Goal: Information Seeking & Learning: Learn about a topic

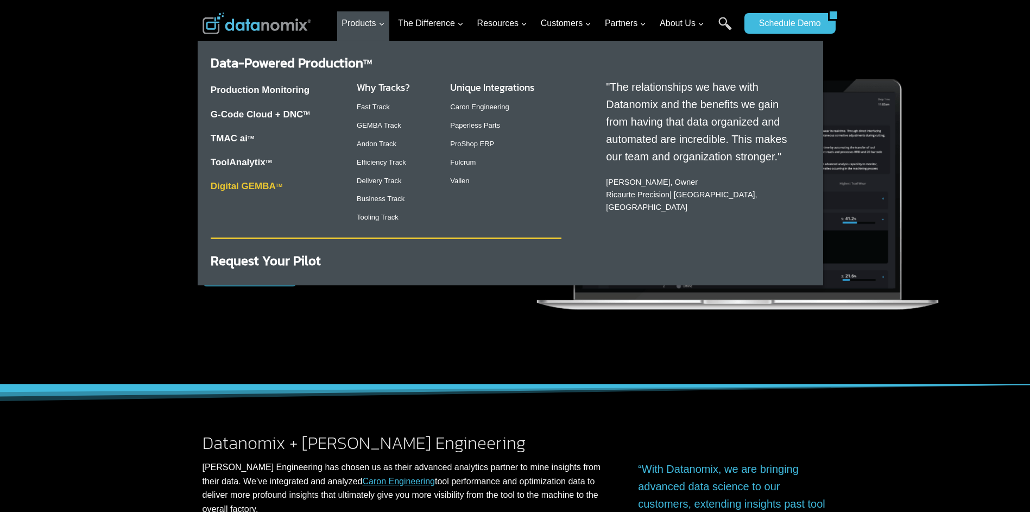
click at [232, 185] on link "Digital GEMBA TM" at bounding box center [247, 186] width 72 height 10
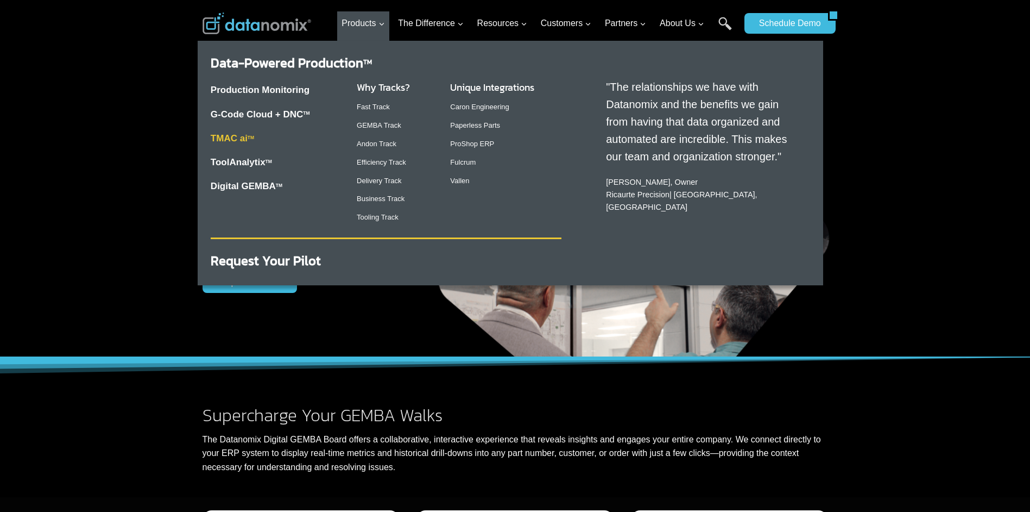
click at [234, 139] on link "TMAC ai TM" at bounding box center [232, 138] width 43 height 10
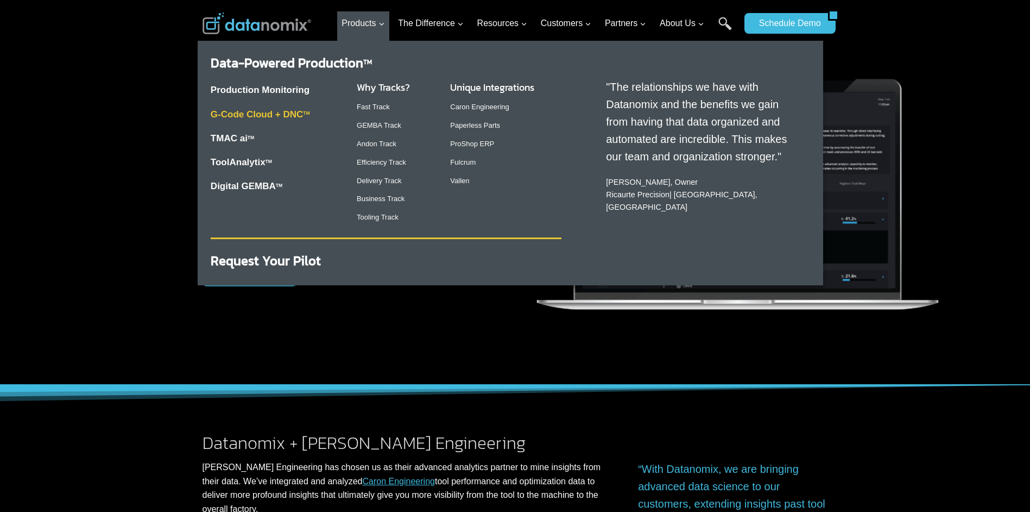
click at [259, 116] on link "G-Code Cloud + DNC TM" at bounding box center [260, 114] width 99 height 10
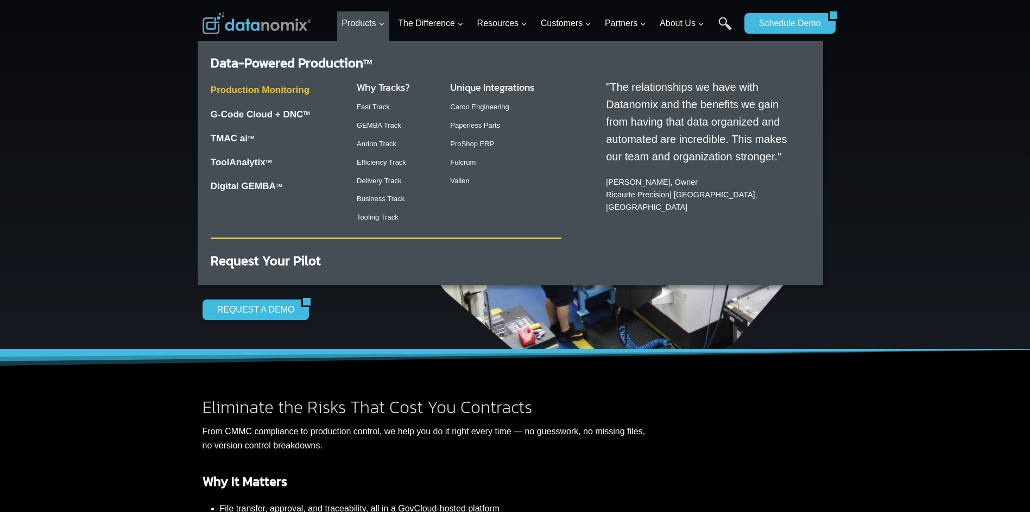
click at [279, 90] on link "Production Monitoring" at bounding box center [260, 90] width 99 height 10
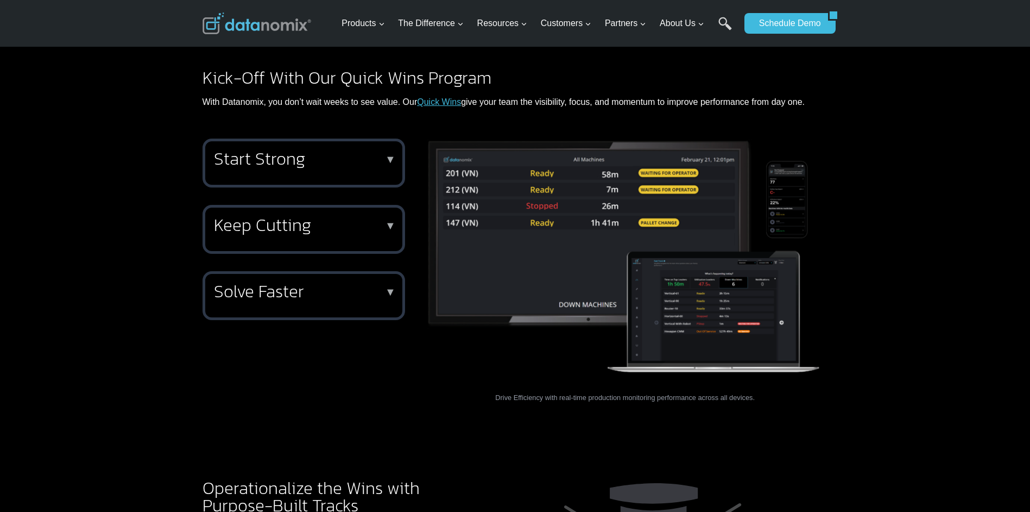
scroll to position [1358, 0]
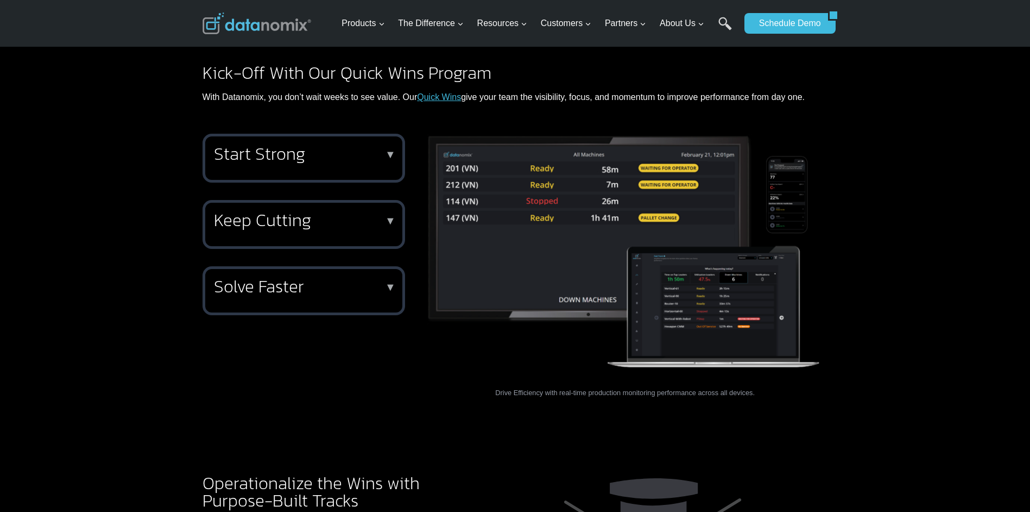
click at [393, 150] on p "▼" at bounding box center [390, 154] width 11 height 8
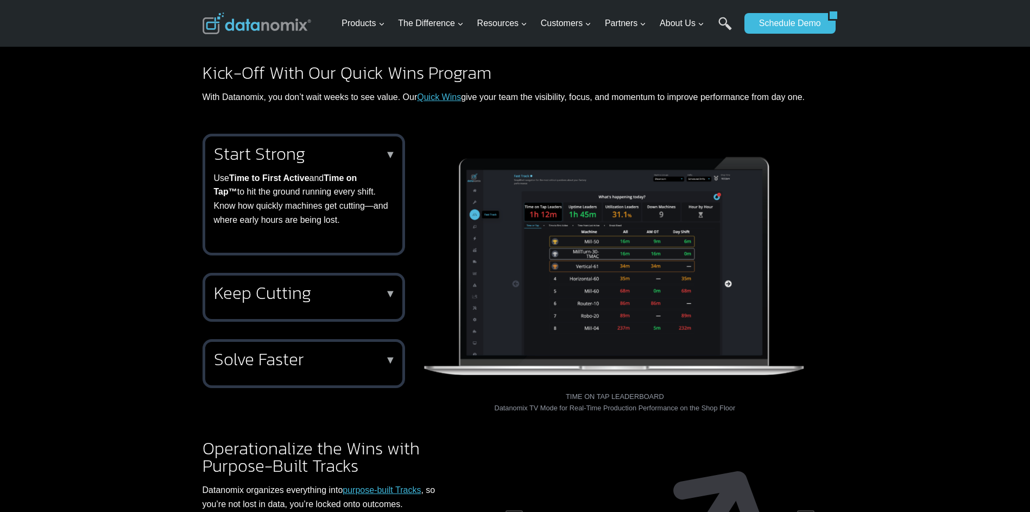
click at [393, 150] on p "▼" at bounding box center [390, 154] width 11 height 8
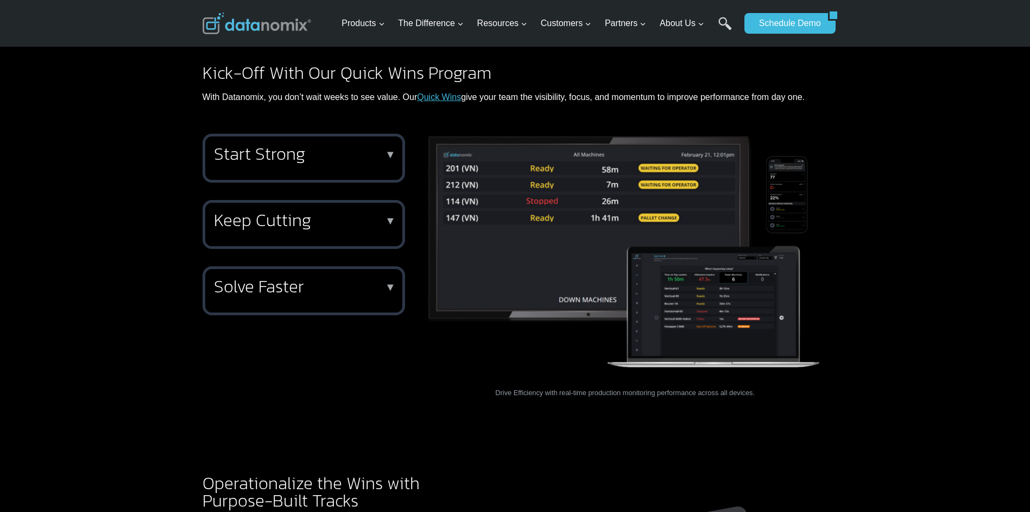
click at [391, 145] on div "Start Strong ▼ Use Time to First Active and Time on Tap™ to hit the ground runn…" at bounding box center [304, 158] width 203 height 49
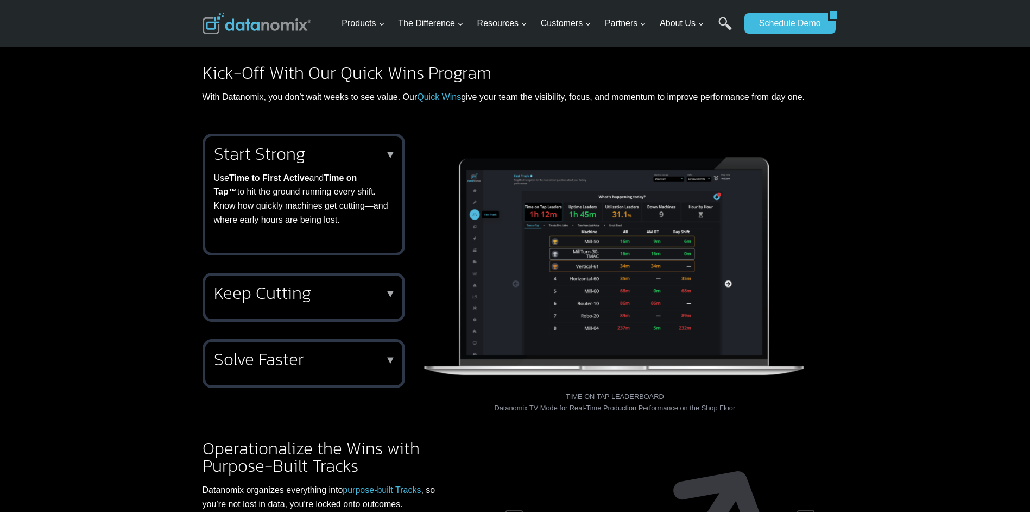
click at [391, 145] on div "Start Strong ▼ Use Time to First Active and Time on Tap™ to hit the ground runn…" at bounding box center [304, 195] width 203 height 122
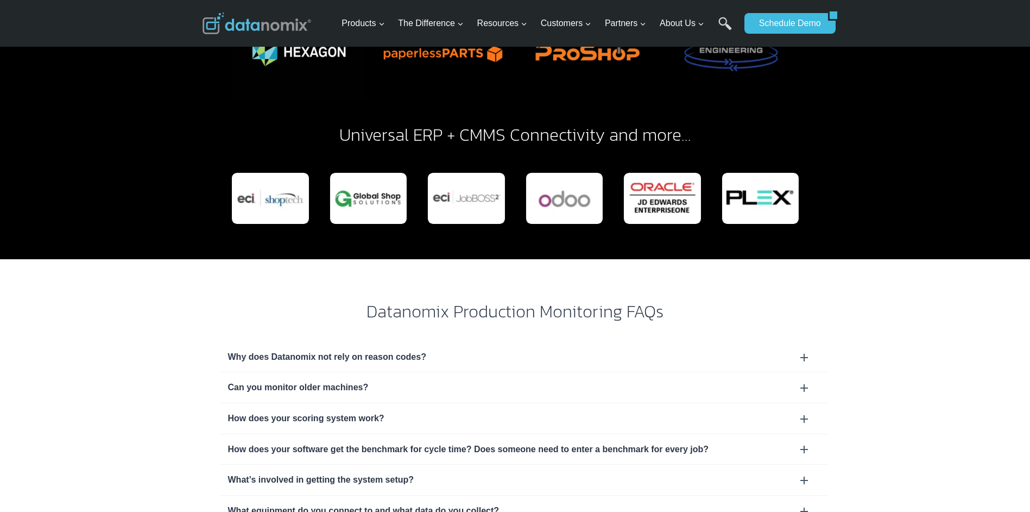
scroll to position [3205, 0]
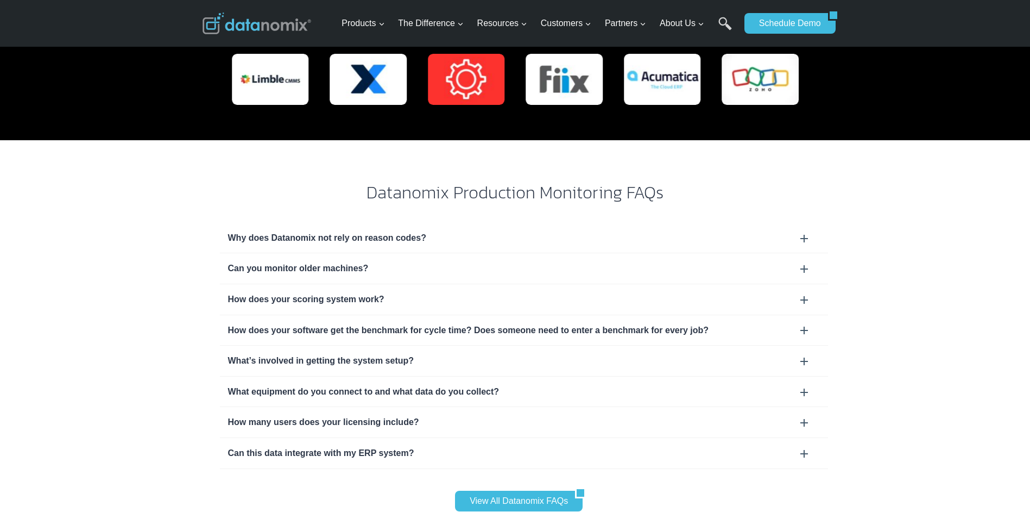
click at [450, 385] on div "What equipment do you connect to and what data do you collect?" at bounding box center [524, 392] width 592 height 14
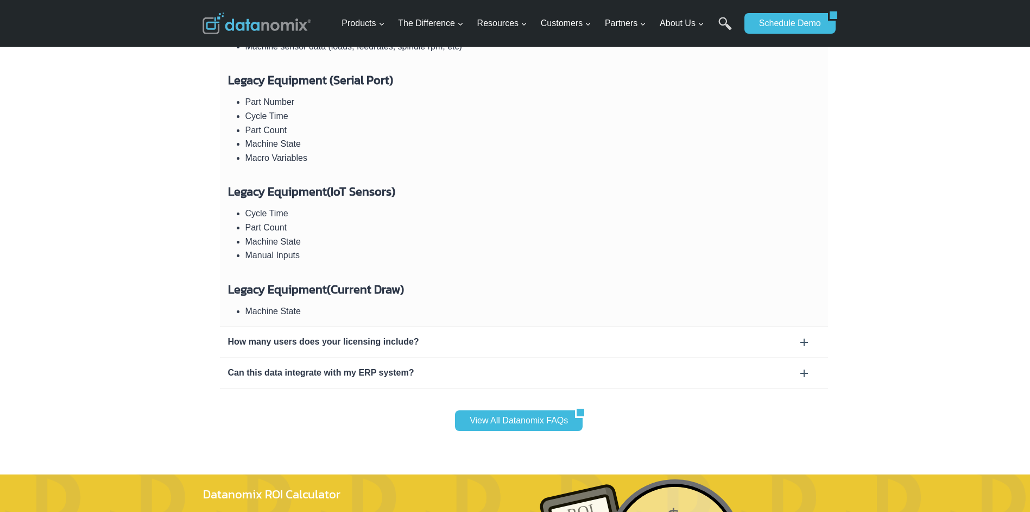
scroll to position [3748, 0]
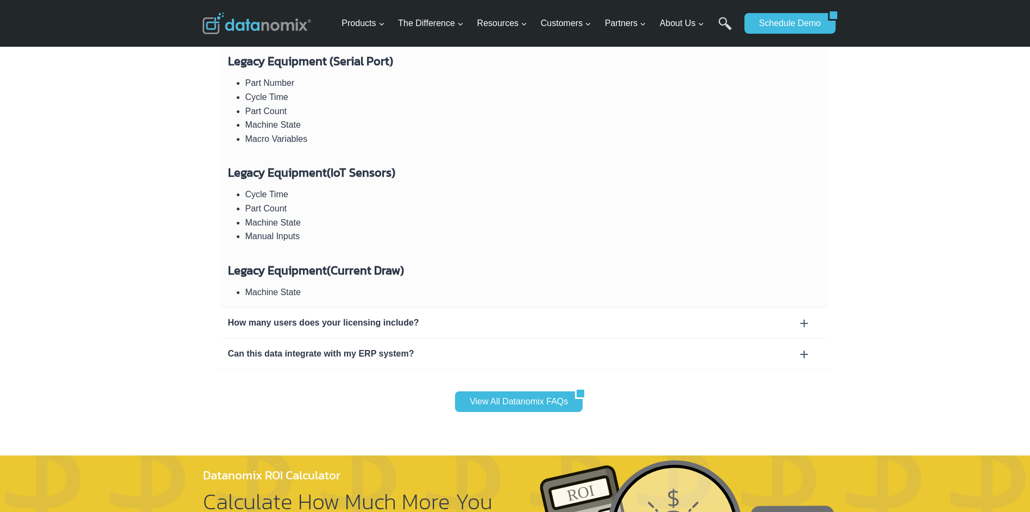
click at [367, 316] on div "How many users does your licensing include?" at bounding box center [524, 323] width 592 height 14
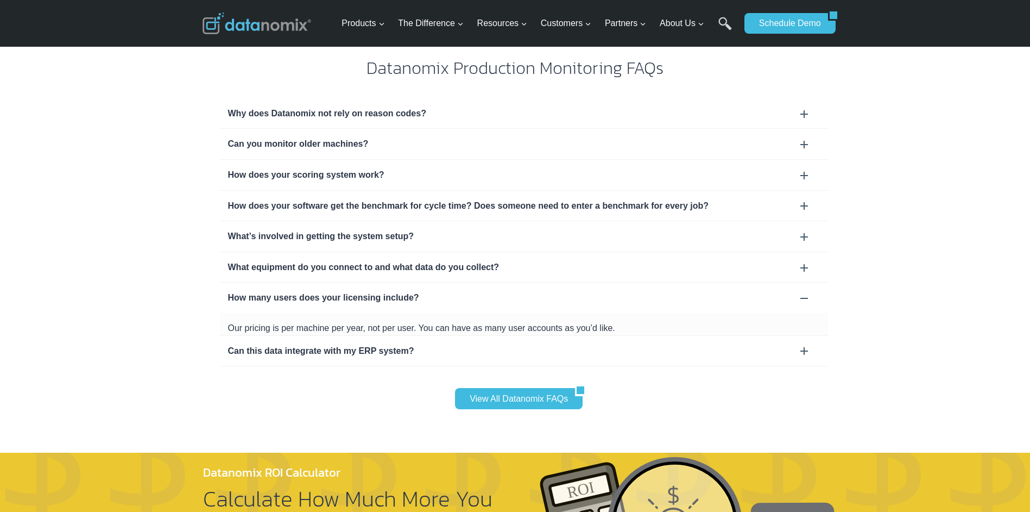
scroll to position [3275, 0]
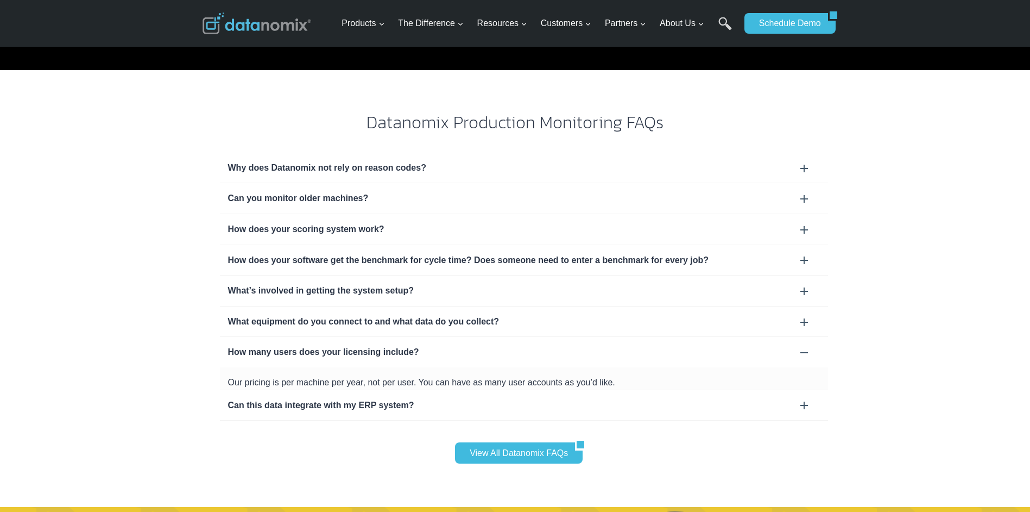
click at [358, 398] on div "Can this data integrate with my ERP system?" at bounding box center [524, 405] width 592 height 14
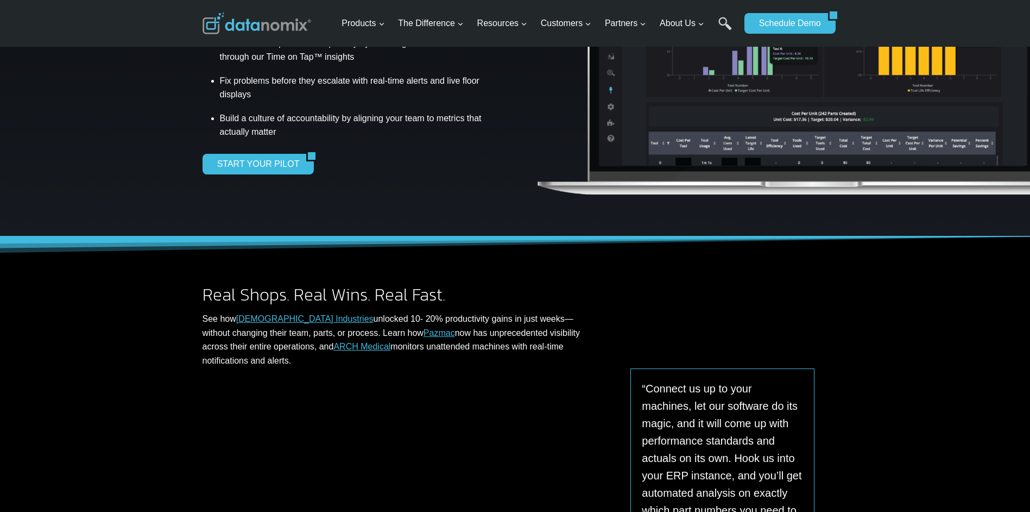
scroll to position [179, 0]
